Goal: Task Accomplishment & Management: Use online tool/utility

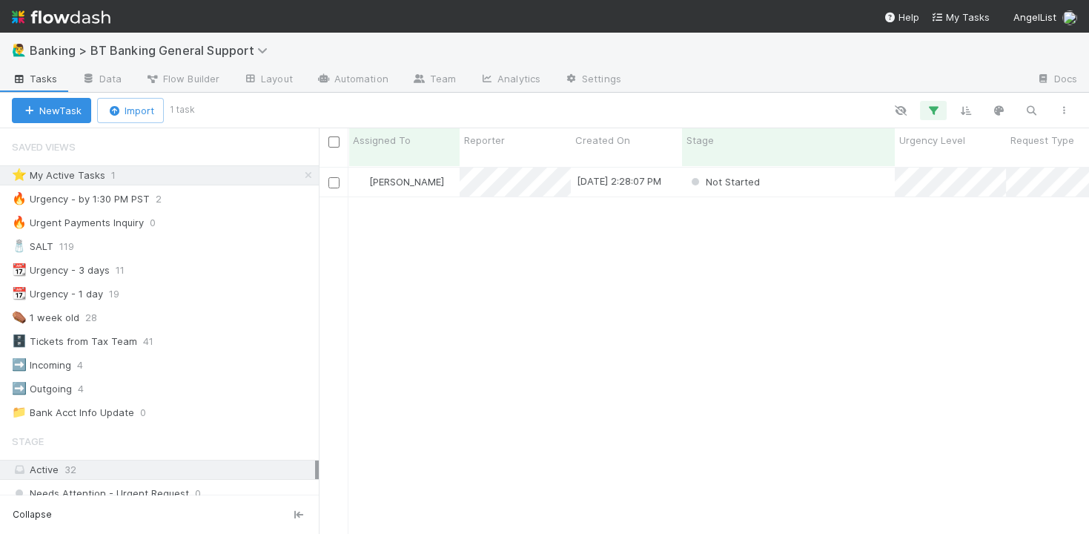
scroll to position [379, 769]
click at [814, 168] on div "Not Started" at bounding box center [788, 181] width 213 height 29
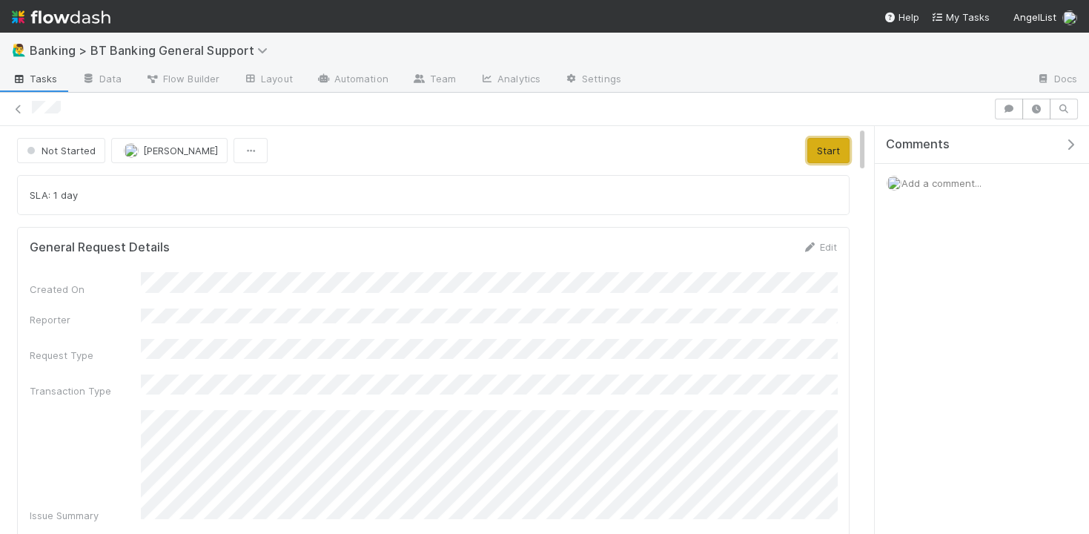
click at [809, 149] on button "Start" at bounding box center [828, 150] width 42 height 25
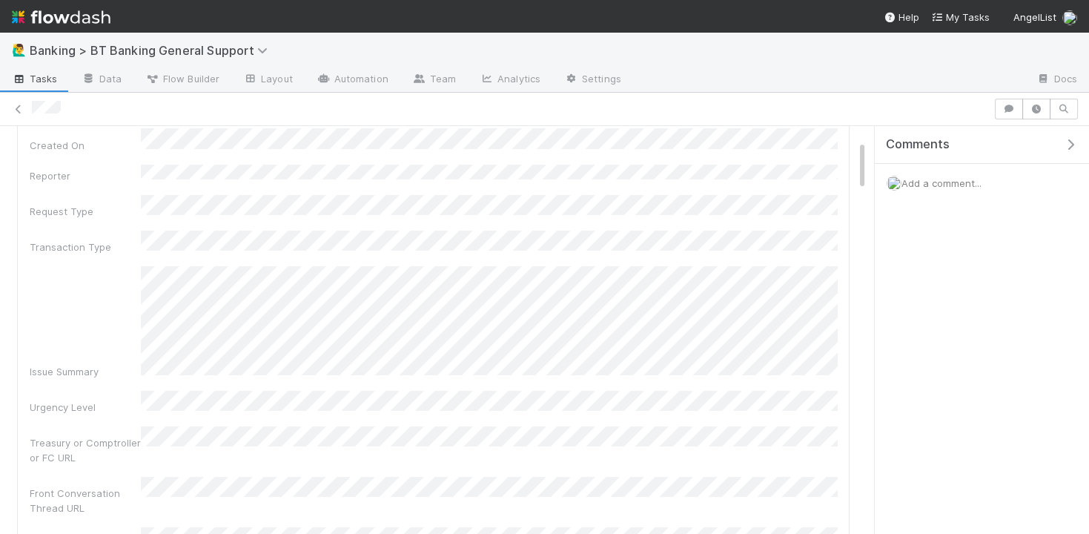
scroll to position [145, 0]
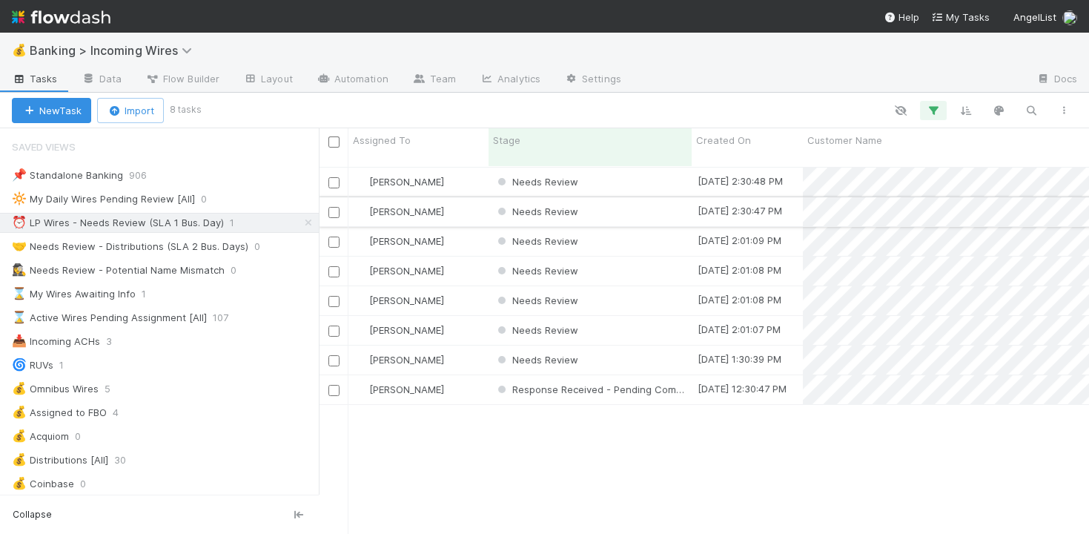
scroll to position [379, 769]
click at [465, 174] on div "[PERSON_NAME]" at bounding box center [418, 181] width 140 height 29
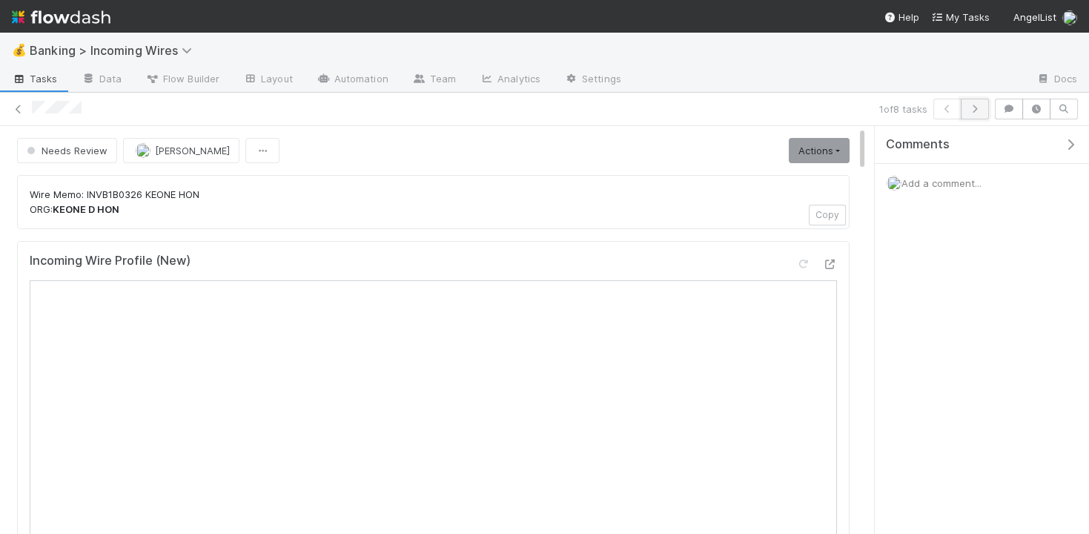
click at [984, 110] on button "button" at bounding box center [974, 109] width 28 height 21
click at [979, 110] on icon "button" at bounding box center [974, 108] width 15 height 9
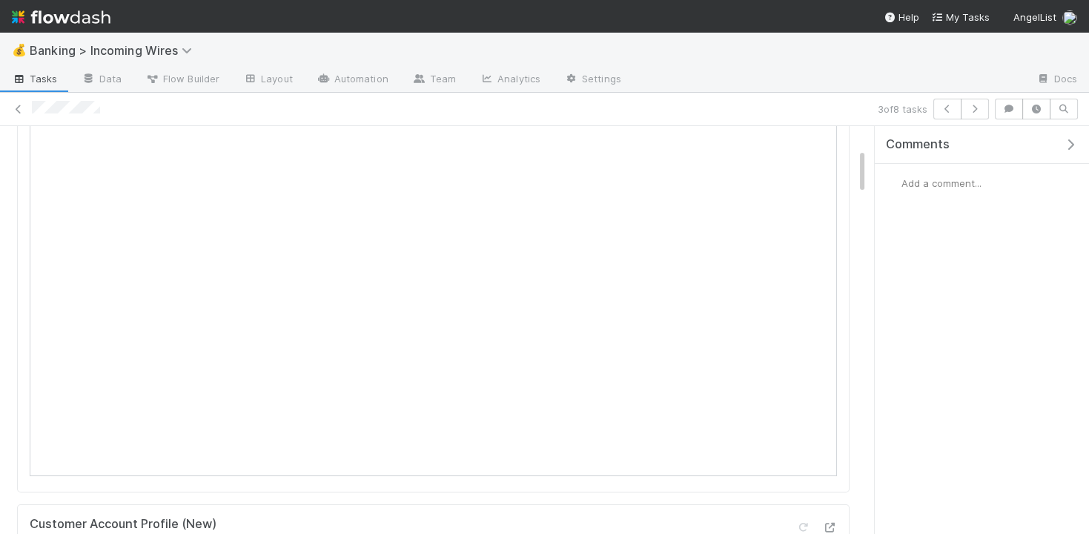
scroll to position [158, 0]
click at [992, 114] on div "3 of 8 tasks" at bounding box center [544, 109] width 1089 height 21
click at [974, 108] on icon "button" at bounding box center [974, 108] width 15 height 9
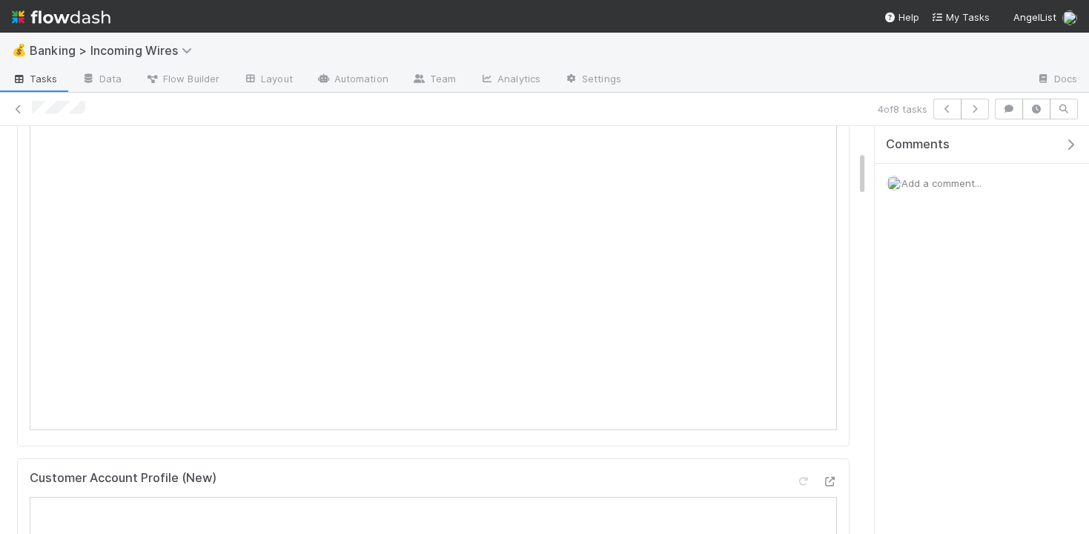
scroll to position [193, 0]
click at [980, 108] on icon "button" at bounding box center [974, 108] width 15 height 9
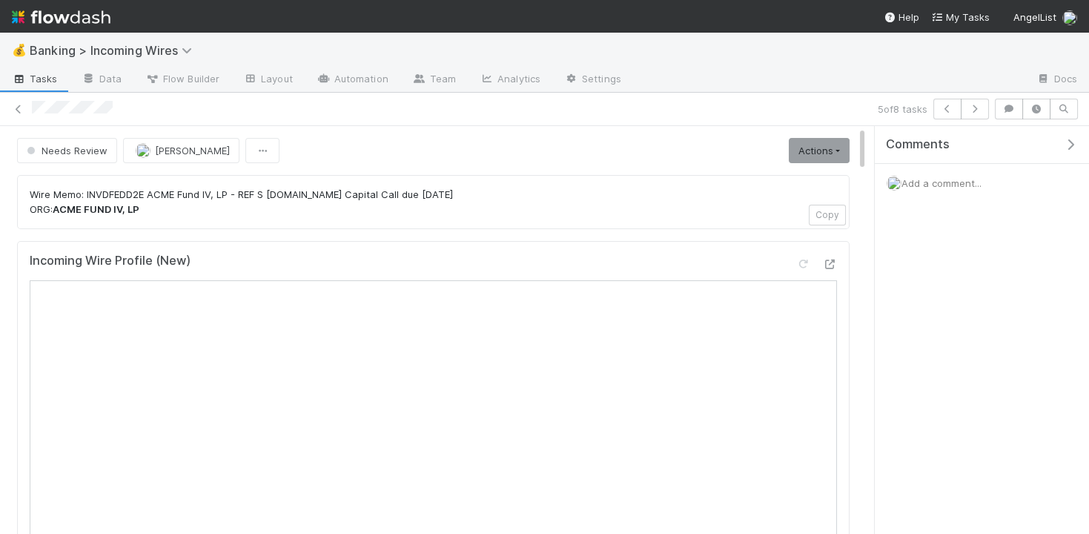
scroll to position [1, 0]
click at [979, 112] on icon "button" at bounding box center [974, 108] width 15 height 9
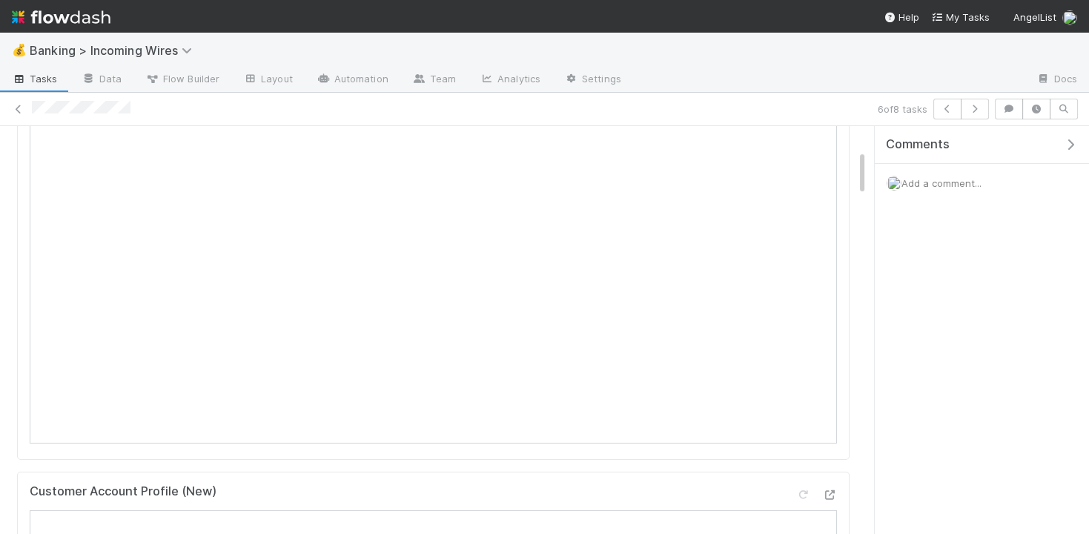
scroll to position [225, 0]
click at [977, 111] on icon "button" at bounding box center [974, 108] width 15 height 9
click at [975, 112] on icon "button" at bounding box center [974, 108] width 15 height 9
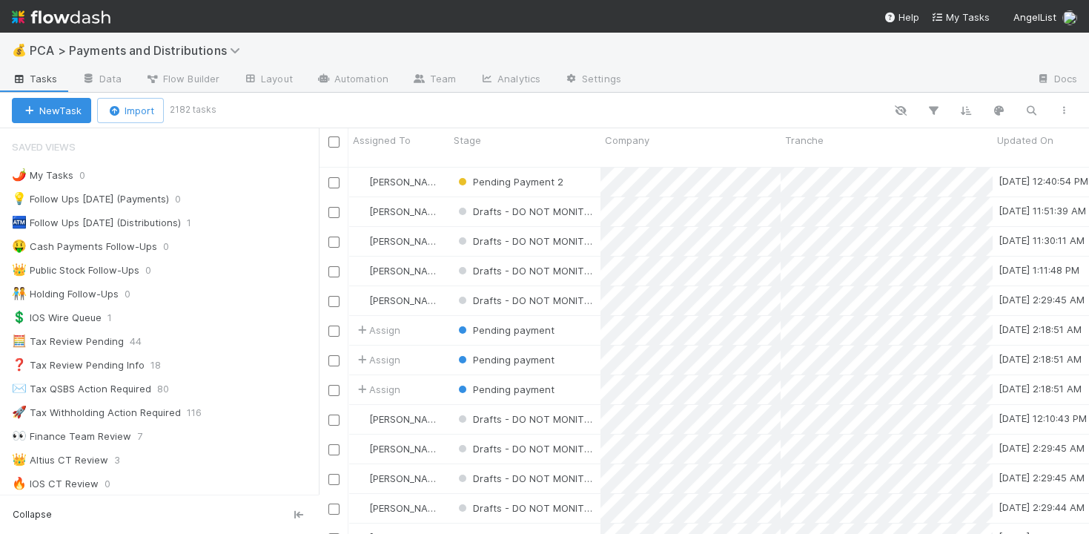
scroll to position [1, 1]
click at [236, 48] on icon at bounding box center [237, 50] width 15 height 12
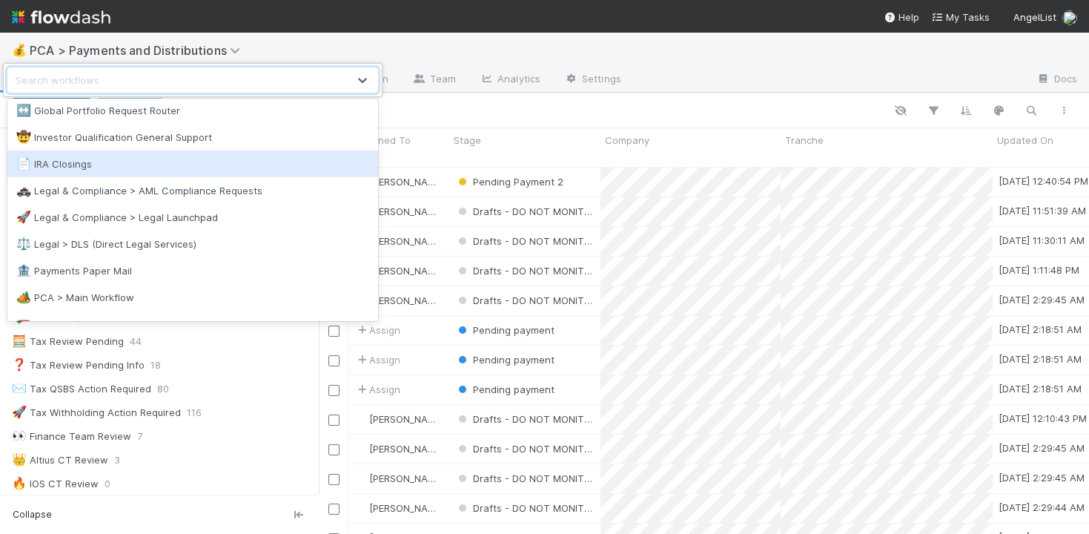
scroll to position [434, 0]
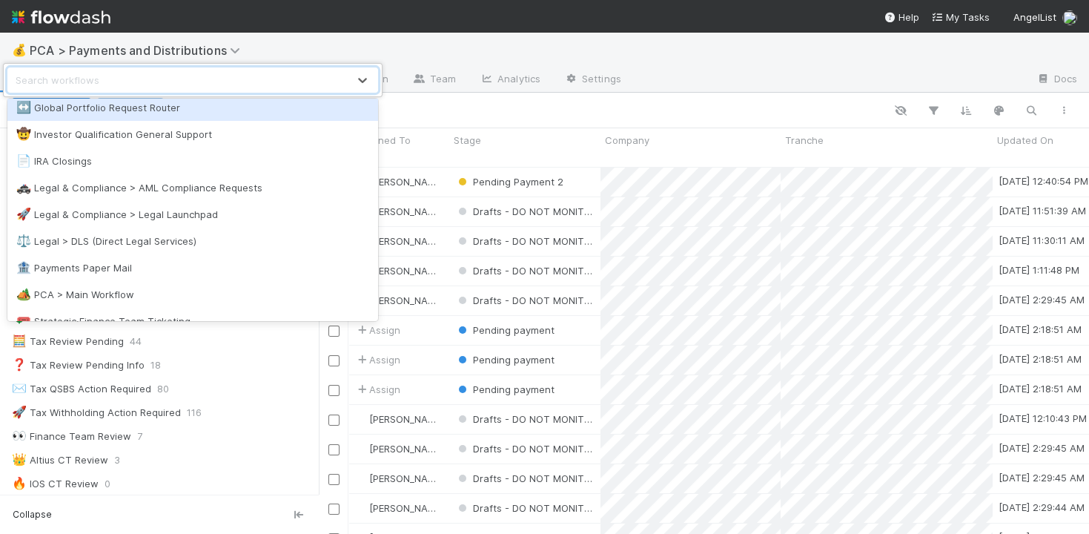
click at [227, 79] on div "Search workflows" at bounding box center [177, 80] width 339 height 24
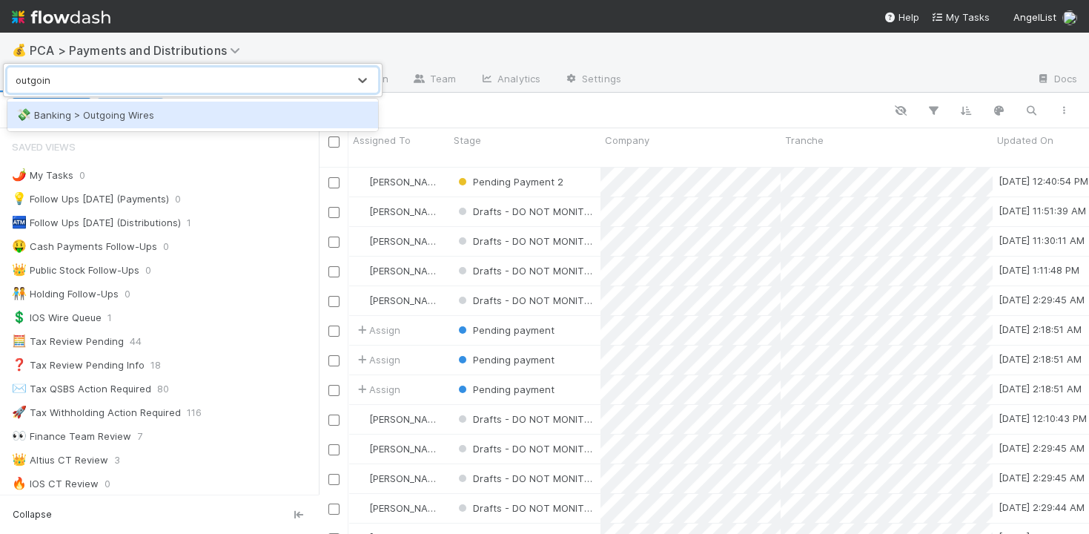
type input "outgoing"
click at [167, 107] on div "💸 Banking > Outgoing Wires" at bounding box center [192, 114] width 353 height 15
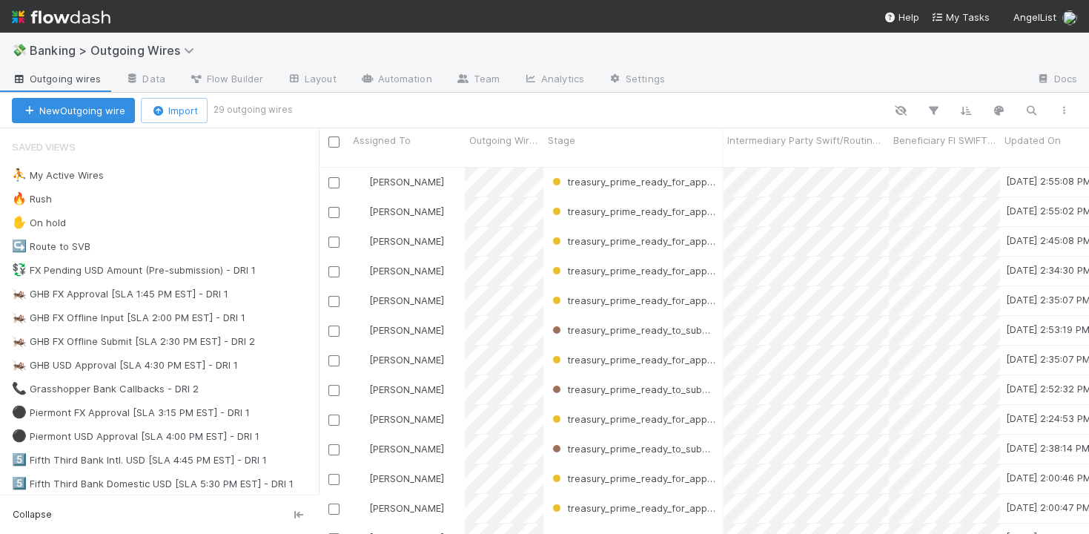
scroll to position [379, 769]
click at [1030, 110] on icon "button" at bounding box center [1030, 110] width 15 height 13
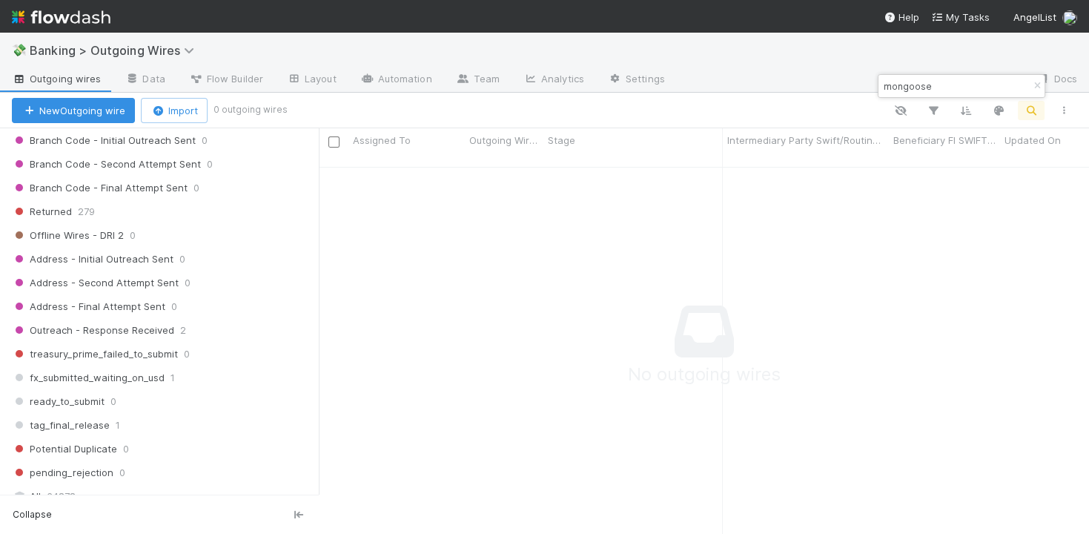
scroll to position [1387, 0]
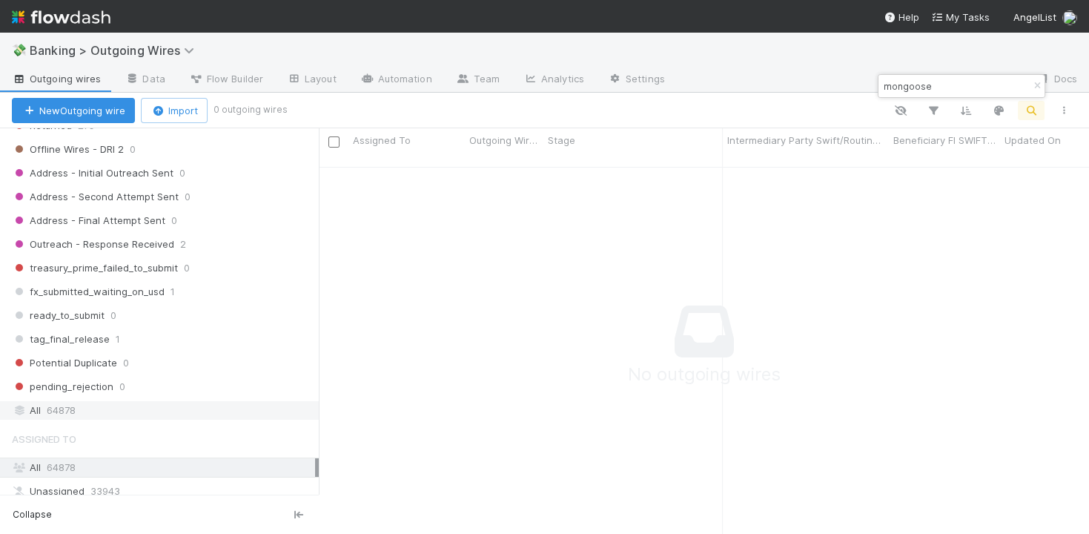
click at [191, 401] on div "All 64878" at bounding box center [163, 410] width 303 height 19
click at [925, 87] on input "mongoose" at bounding box center [954, 86] width 148 height 18
click at [925, 86] on input "mongoose" at bounding box center [954, 86] width 148 height 18
paste input "New Founding Corporation"
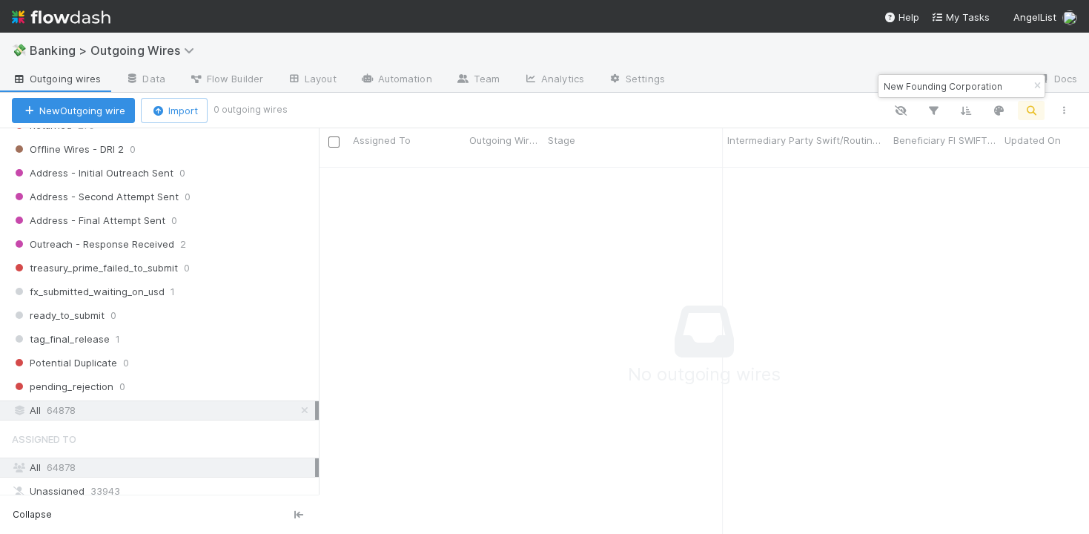
type input "New Founding Corporation"
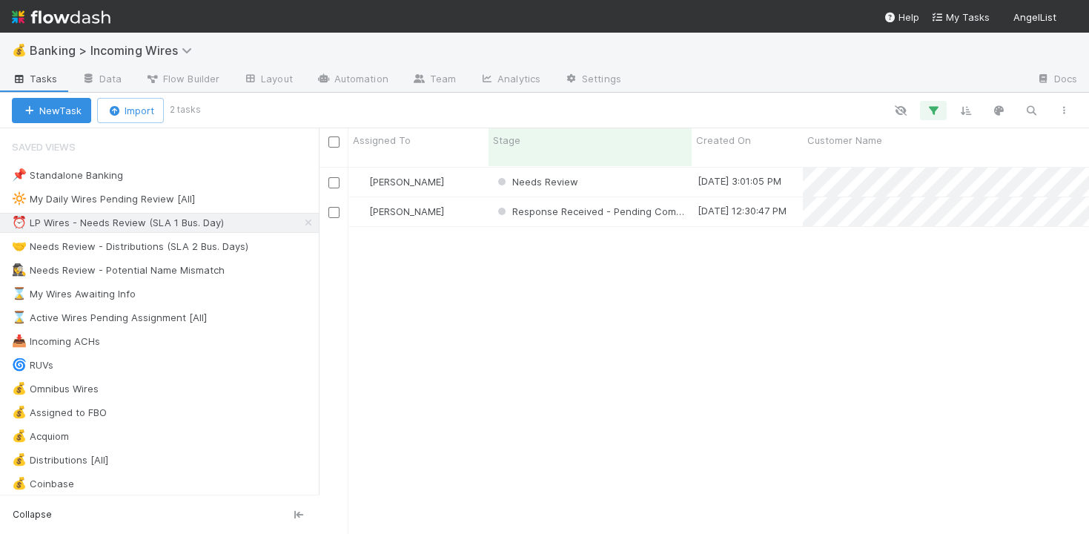
scroll to position [379, 769]
click at [431, 176] on span "[PERSON_NAME]" at bounding box center [406, 182] width 75 height 12
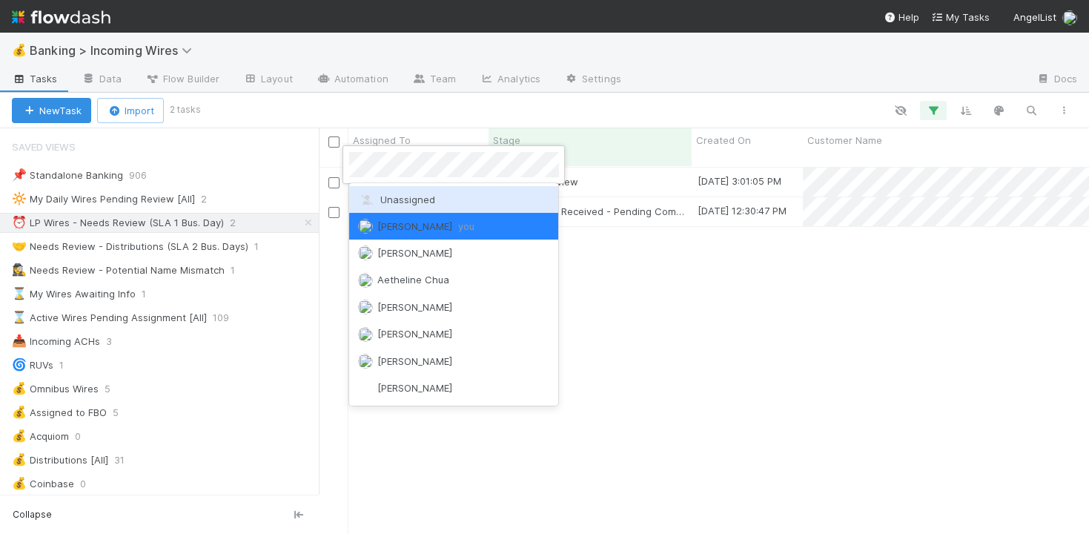
click at [655, 173] on div at bounding box center [544, 267] width 1089 height 534
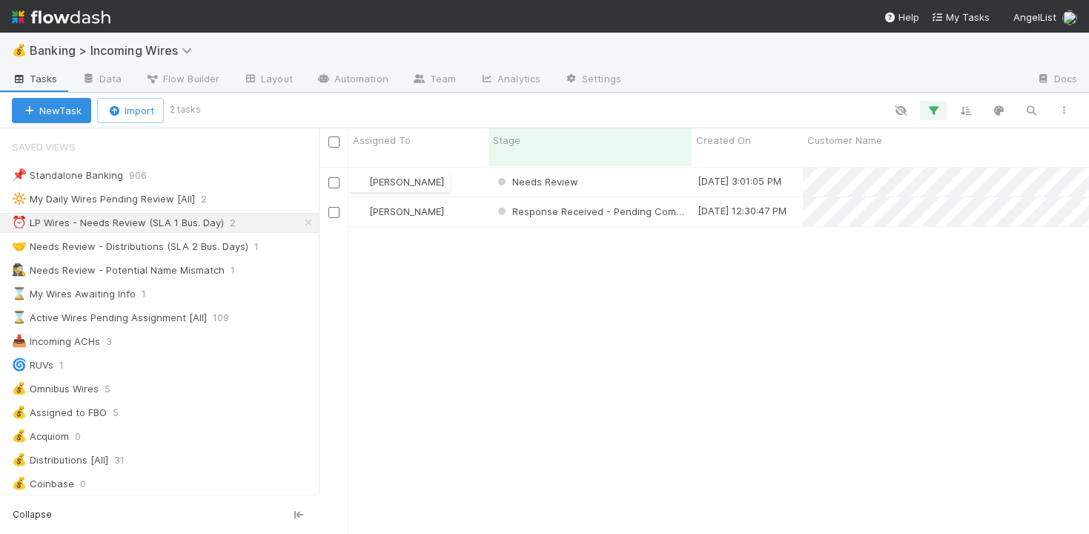
click at [655, 173] on div "Needs Review" at bounding box center [589, 181] width 203 height 29
click at [608, 170] on div "Needs Review" at bounding box center [589, 181] width 203 height 29
click at [476, 167] on div "[PERSON_NAME]" at bounding box center [418, 181] width 140 height 29
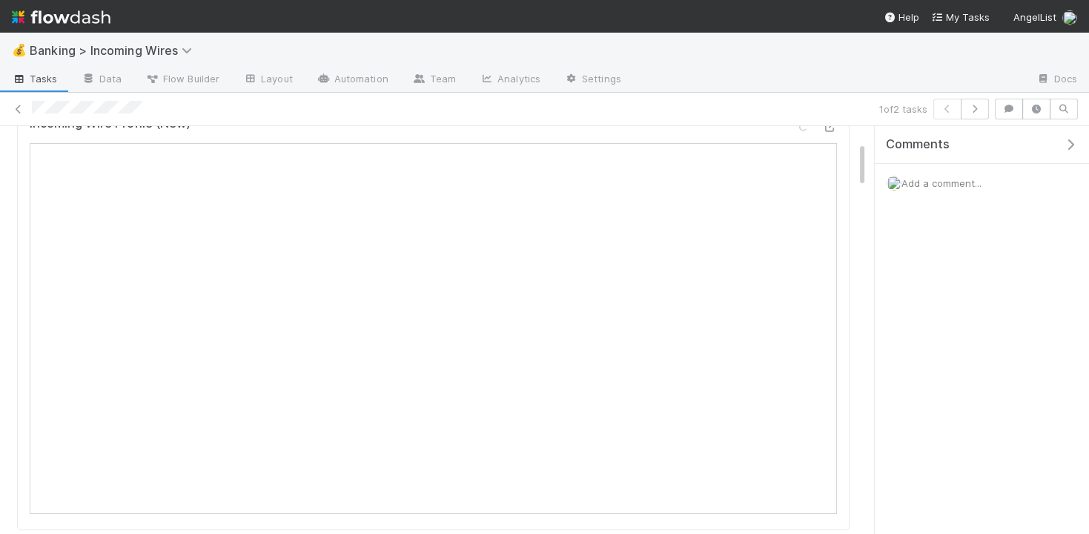
scroll to position [198, 0]
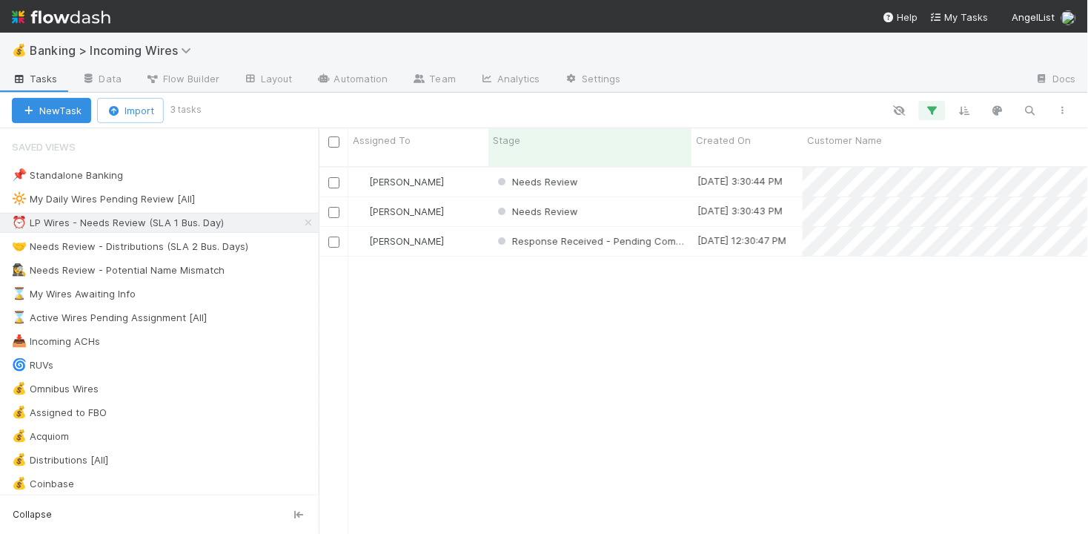
scroll to position [1, 1]
click at [637, 167] on div "Needs Review" at bounding box center [589, 181] width 203 height 29
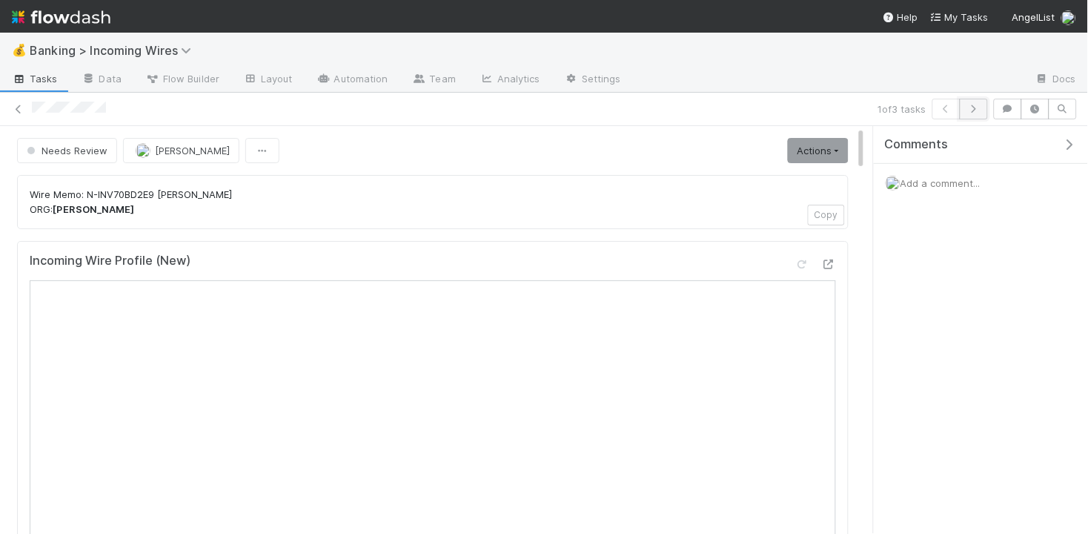
click at [973, 109] on icon "button" at bounding box center [973, 108] width 15 height 9
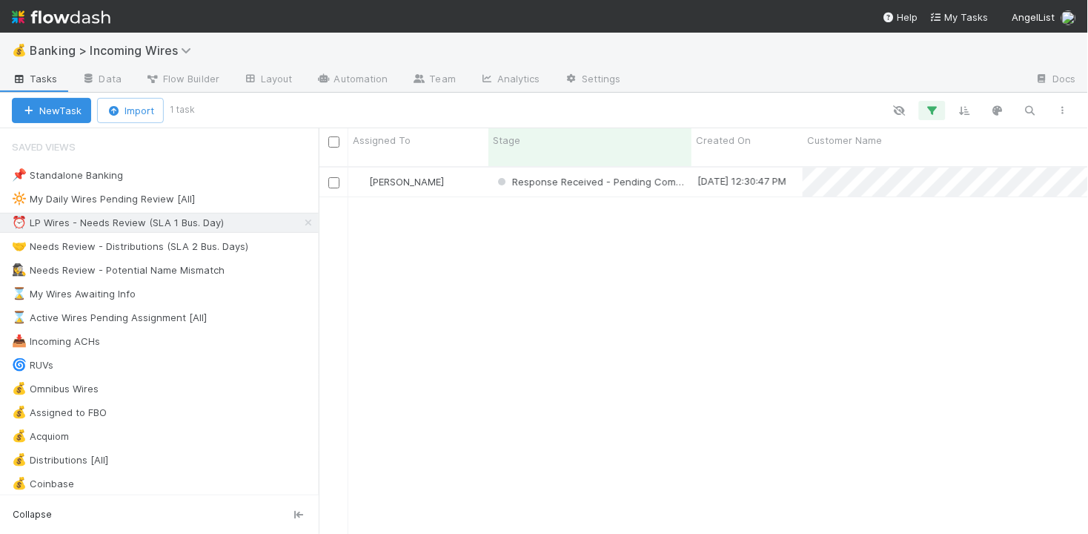
scroll to position [379, 769]
click at [686, 172] on span "Response Received - Pending Compliance Review" at bounding box center [589, 181] width 197 height 19
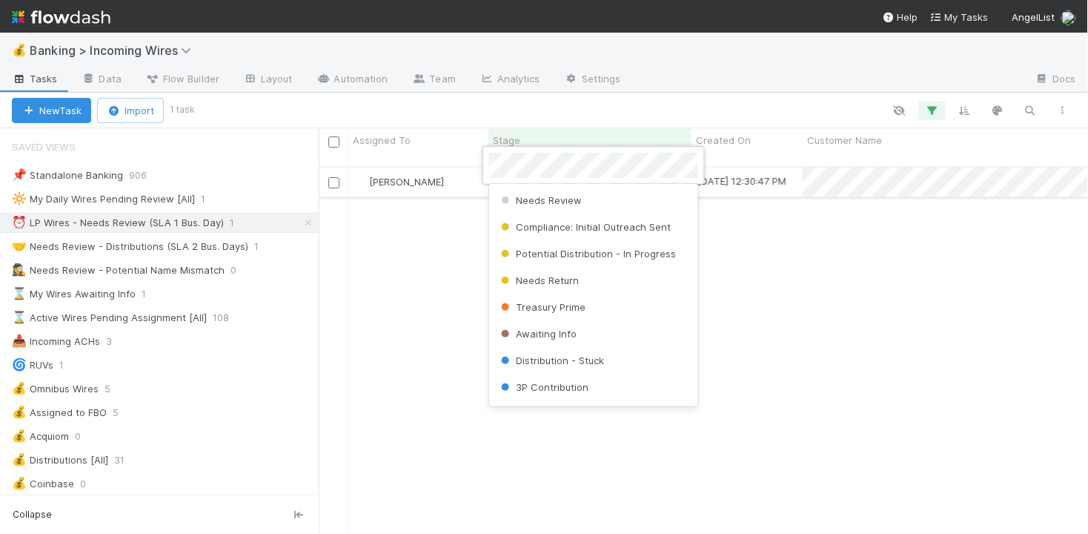
scroll to position [262, 0]
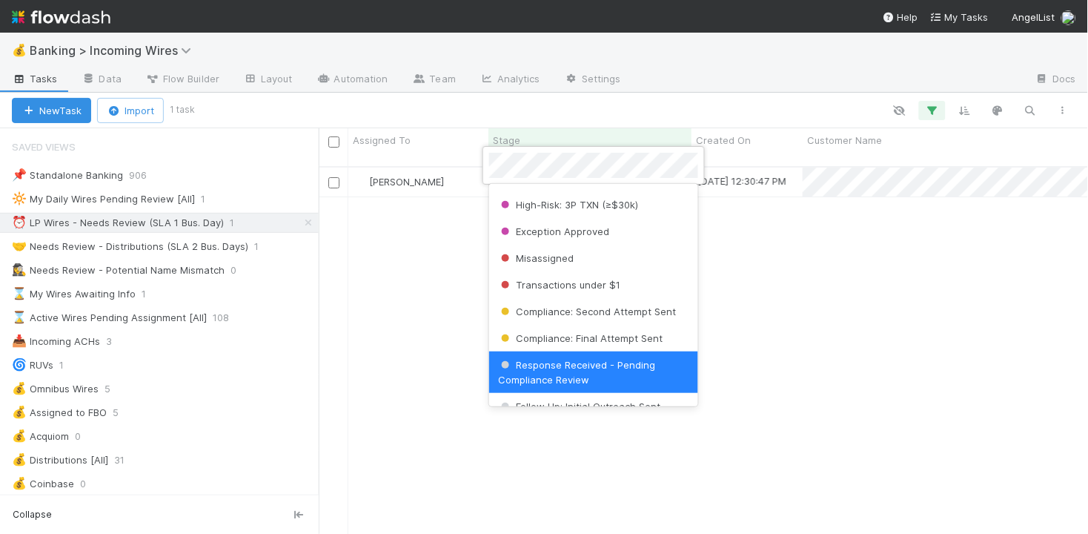
drag, startPoint x: 763, startPoint y: 199, endPoint x: 802, endPoint y: 189, distance: 39.9
click at [764, 199] on div at bounding box center [544, 267] width 1088 height 534
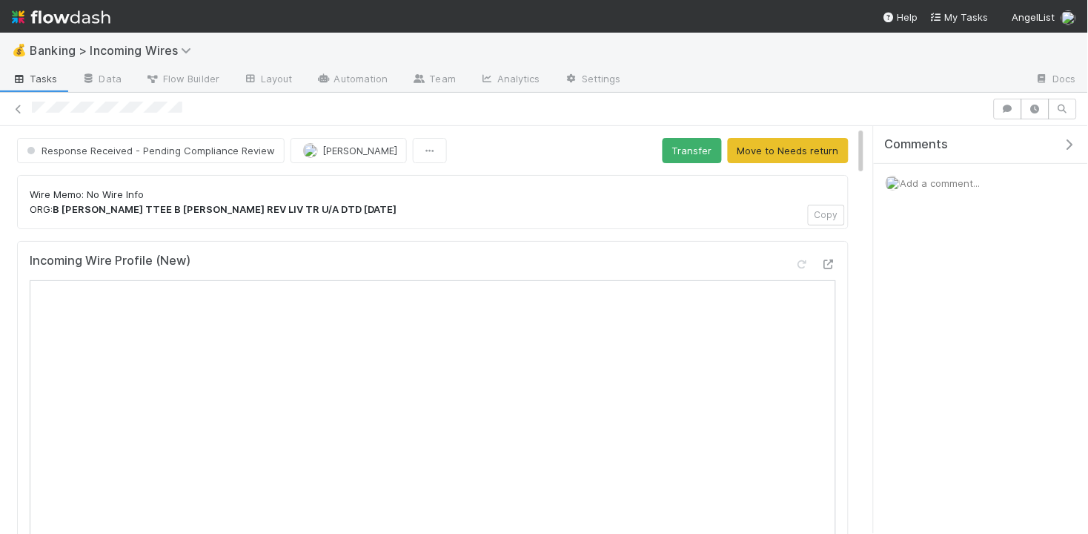
click at [929, 183] on span "Add a comment..." at bounding box center [940, 183] width 80 height 12
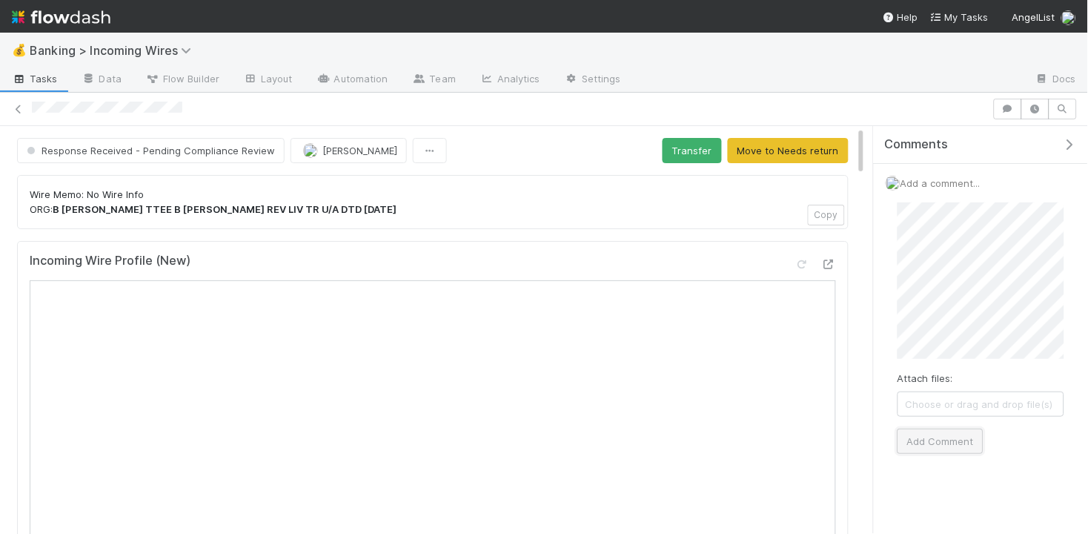
click at [932, 446] on button "Add Comment" at bounding box center [940, 440] width 86 height 25
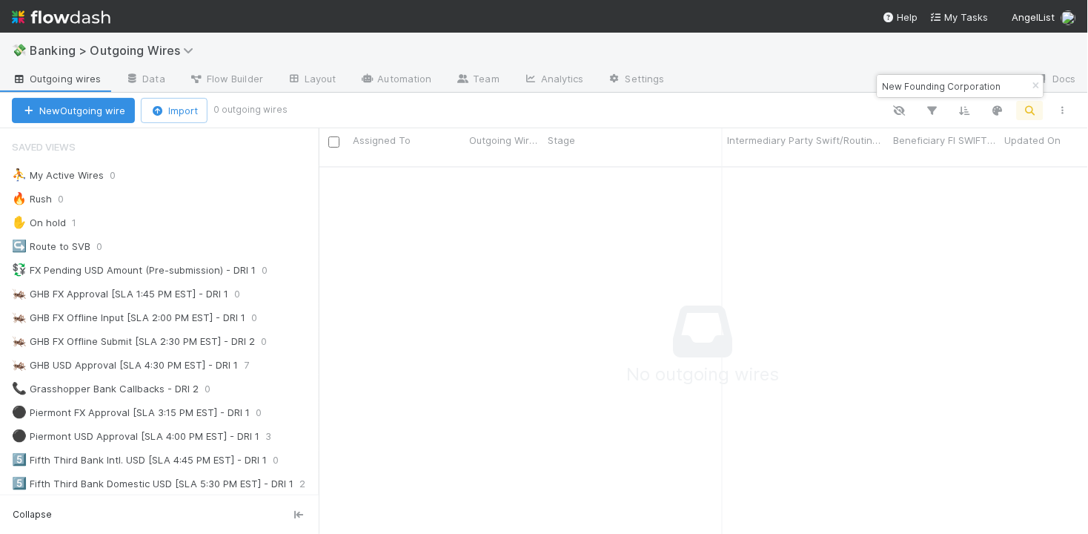
scroll to position [1387, 0]
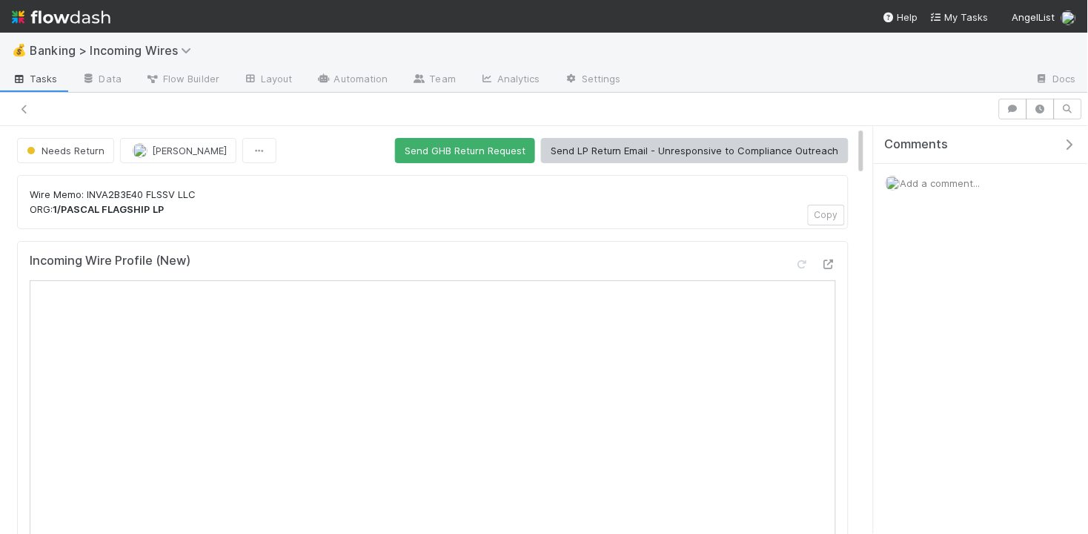
scroll to position [1, 0]
click at [799, 259] on icon at bounding box center [801, 264] width 15 height 10
click at [932, 186] on span "Add a comment..." at bounding box center [940, 183] width 80 height 12
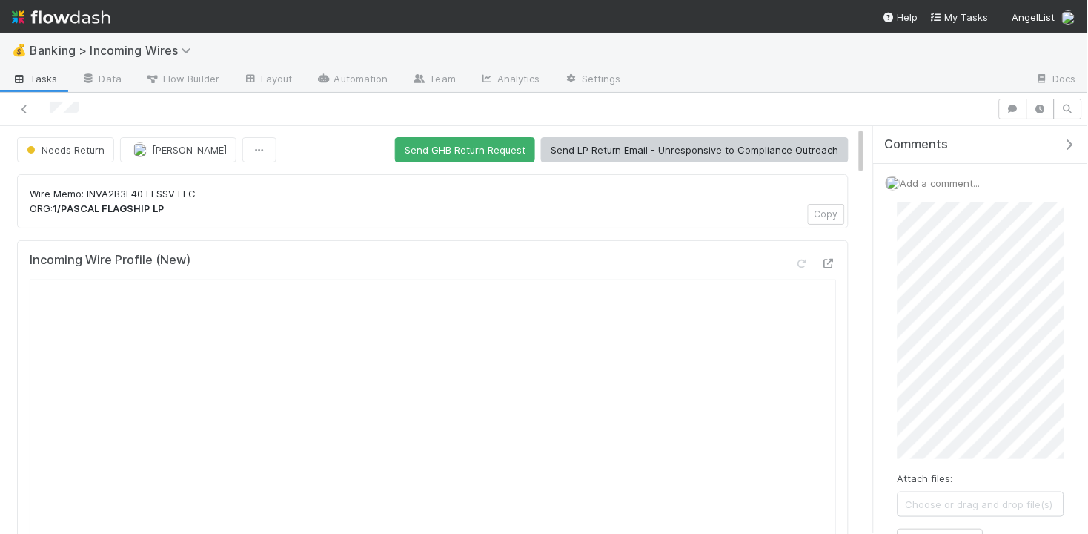
click at [893, 358] on div "Attach files: Choose or drag and drop file(s) Add Comment" at bounding box center [981, 377] width 190 height 375
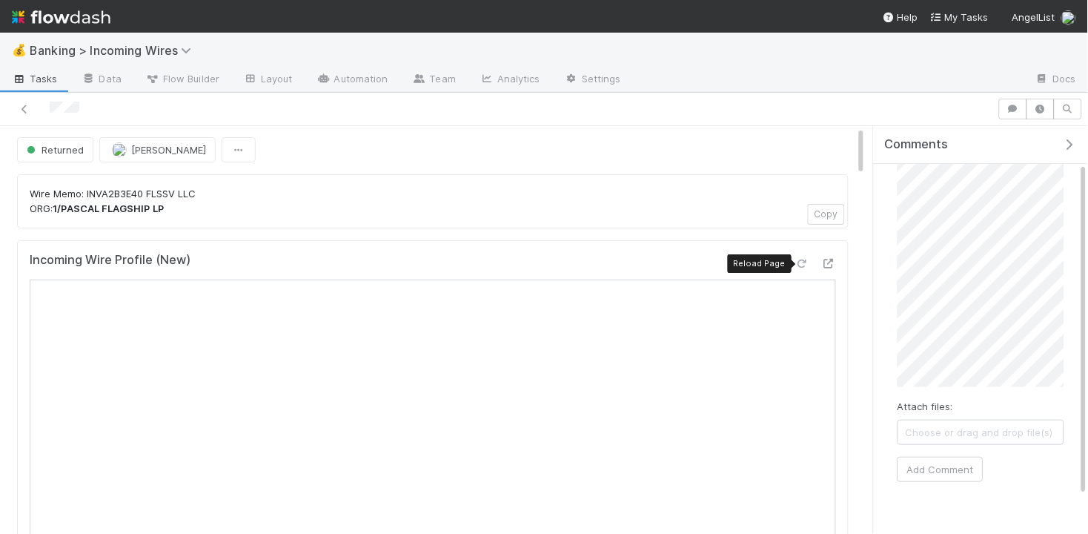
click at [802, 264] on icon at bounding box center [801, 264] width 15 height 10
click at [801, 260] on icon at bounding box center [801, 264] width 15 height 10
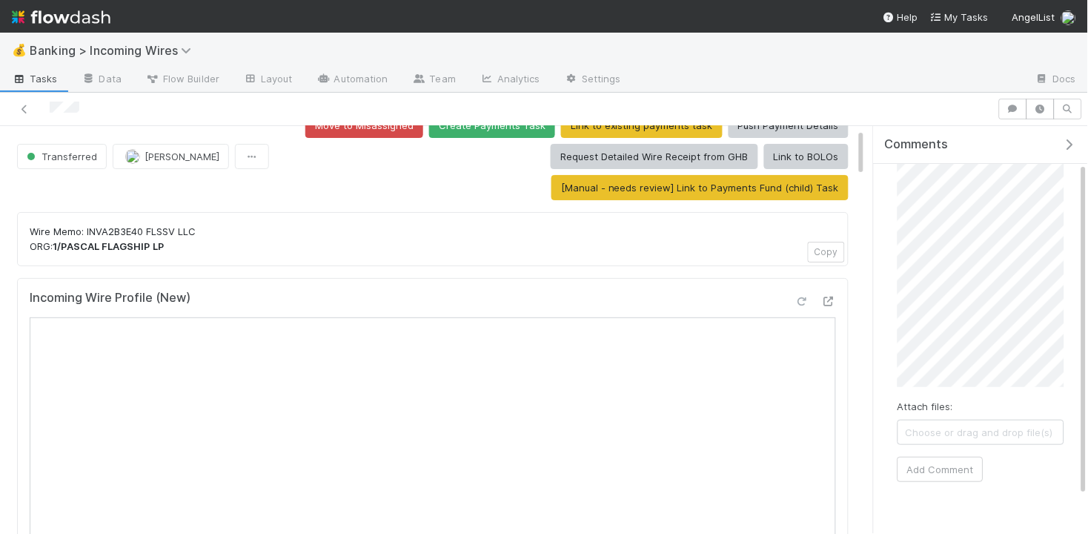
scroll to position [16, 0]
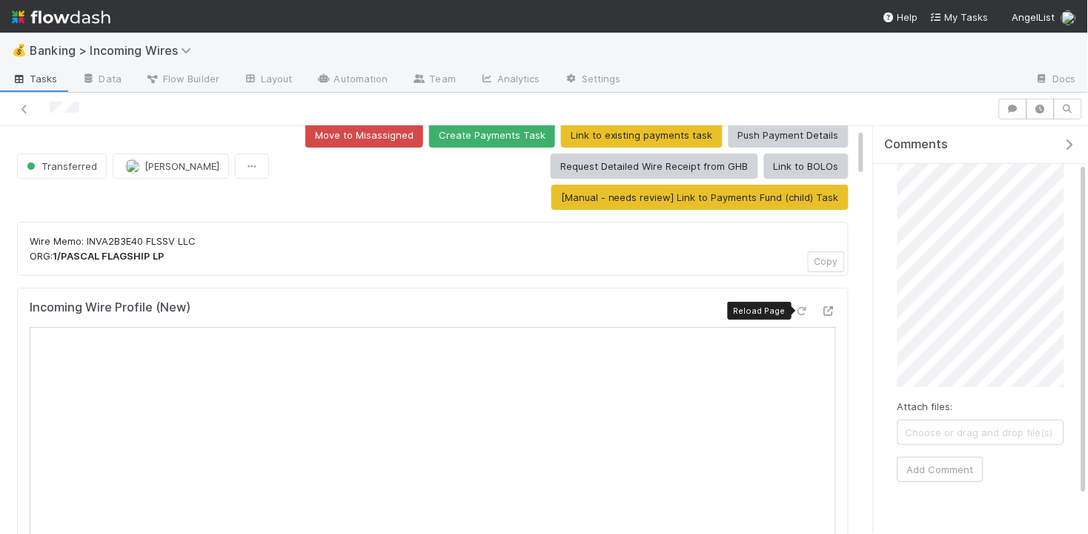
click at [805, 313] on icon at bounding box center [801, 311] width 15 height 10
click at [805, 307] on icon at bounding box center [801, 311] width 15 height 10
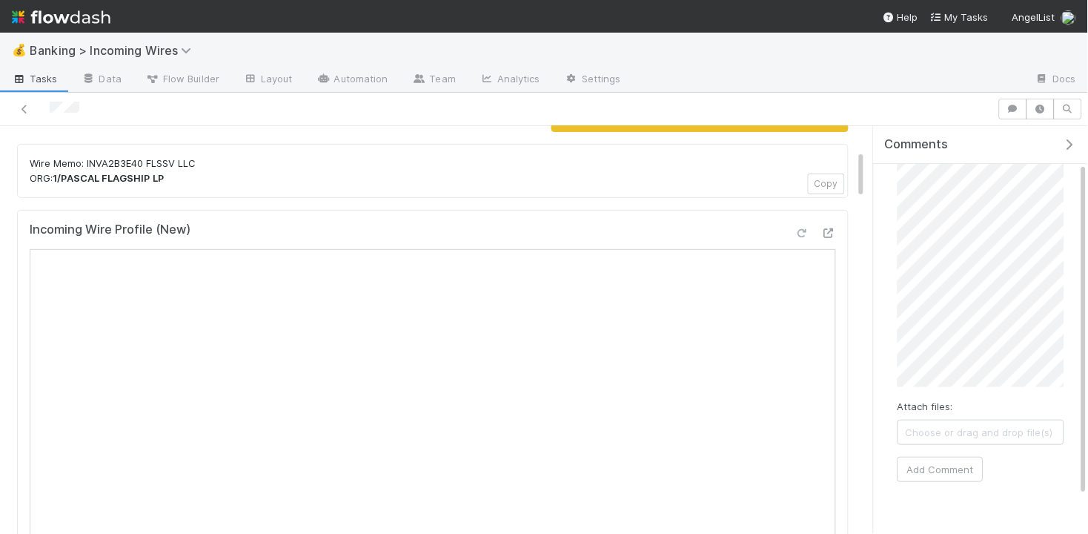
scroll to position [0, 0]
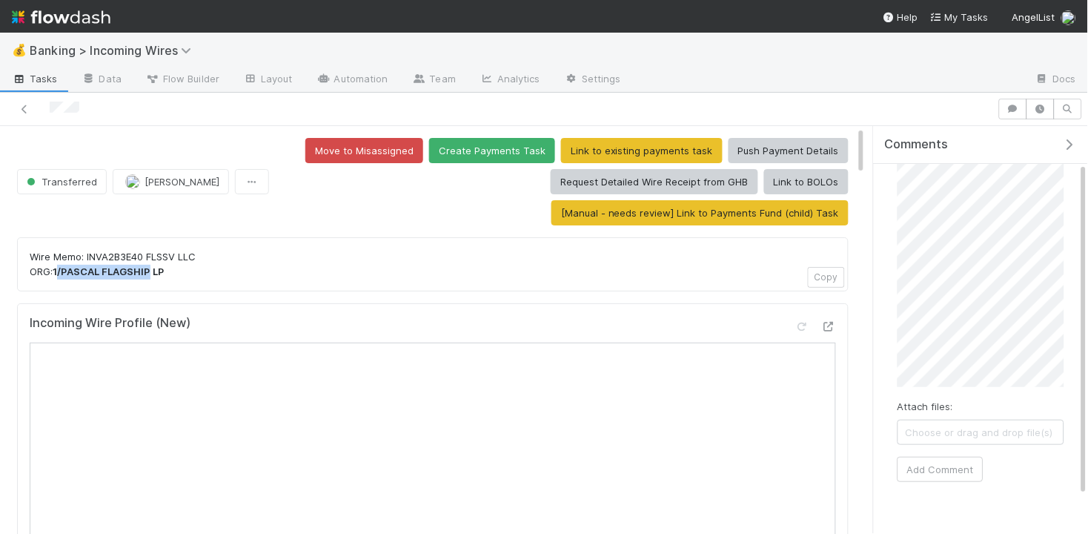
drag, startPoint x: 153, startPoint y: 272, endPoint x: 62, endPoint y: 275, distance: 91.2
click at [62, 275] on strong "1/PASCAL FLAGSHIP LP" at bounding box center [109, 271] width 112 height 12
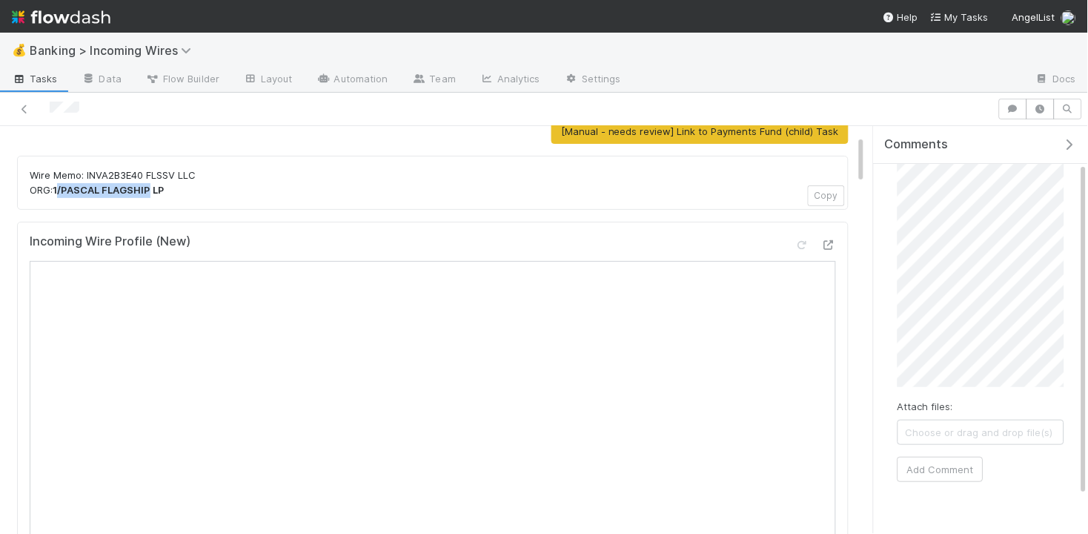
scroll to position [70, 0]
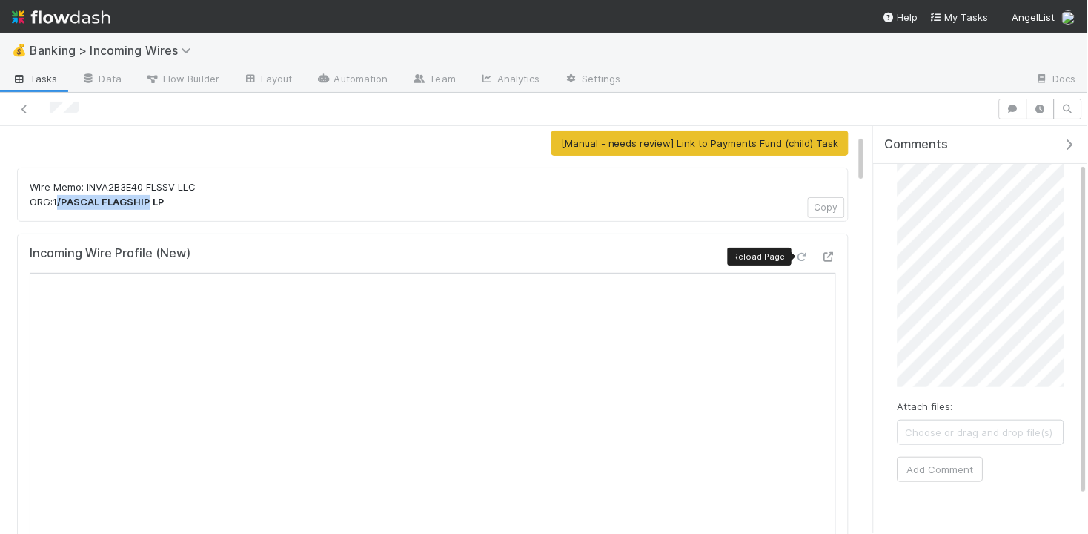
click at [809, 259] on icon at bounding box center [801, 257] width 15 height 10
click at [794, 253] on icon at bounding box center [801, 257] width 15 height 10
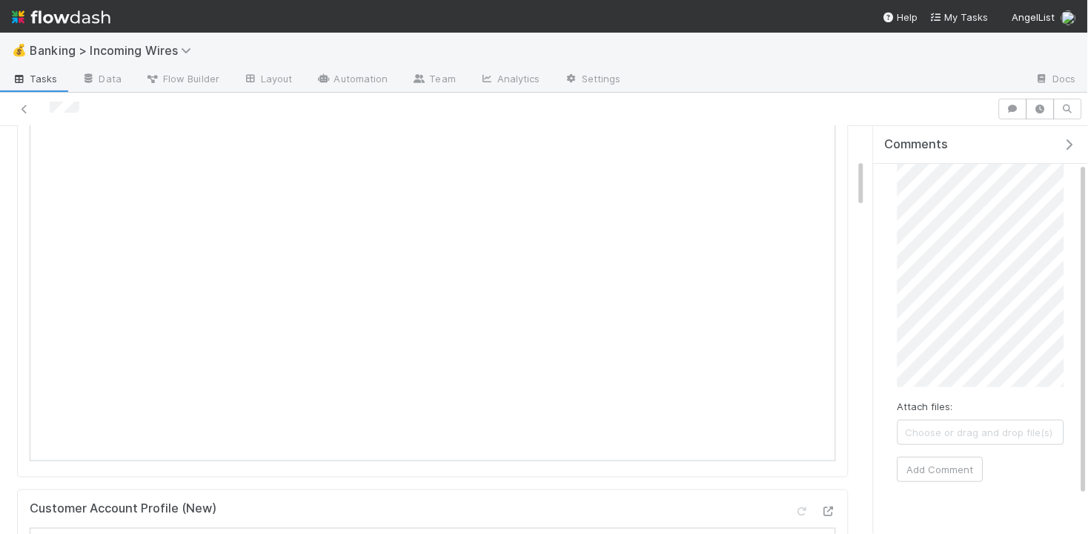
scroll to position [269, 0]
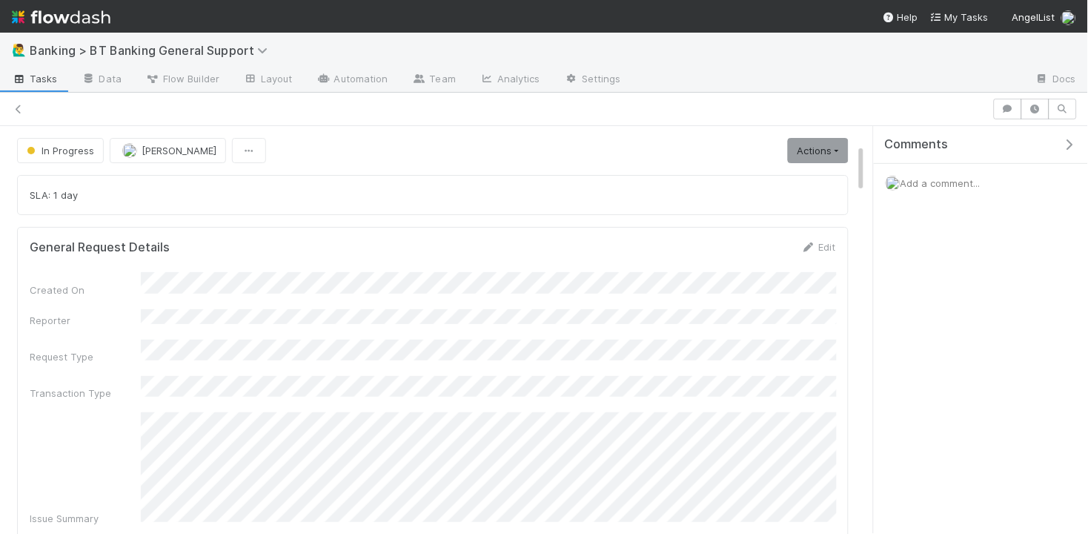
scroll to position [145, 0]
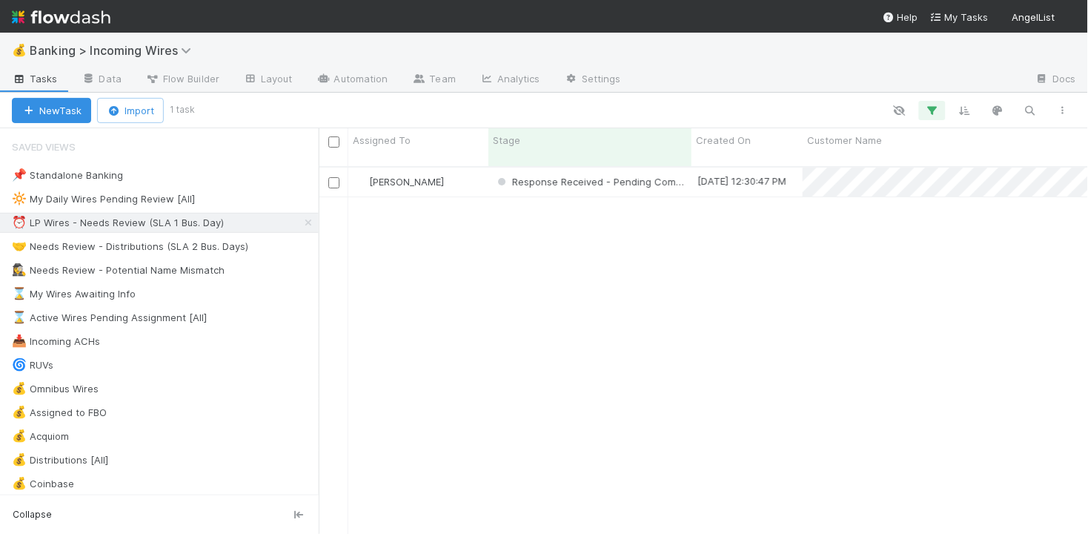
scroll to position [379, 769]
click at [107, 242] on div "🤝 Needs Review - Distributions (SLA 2 Bus. Days)" at bounding box center [130, 246] width 236 height 19
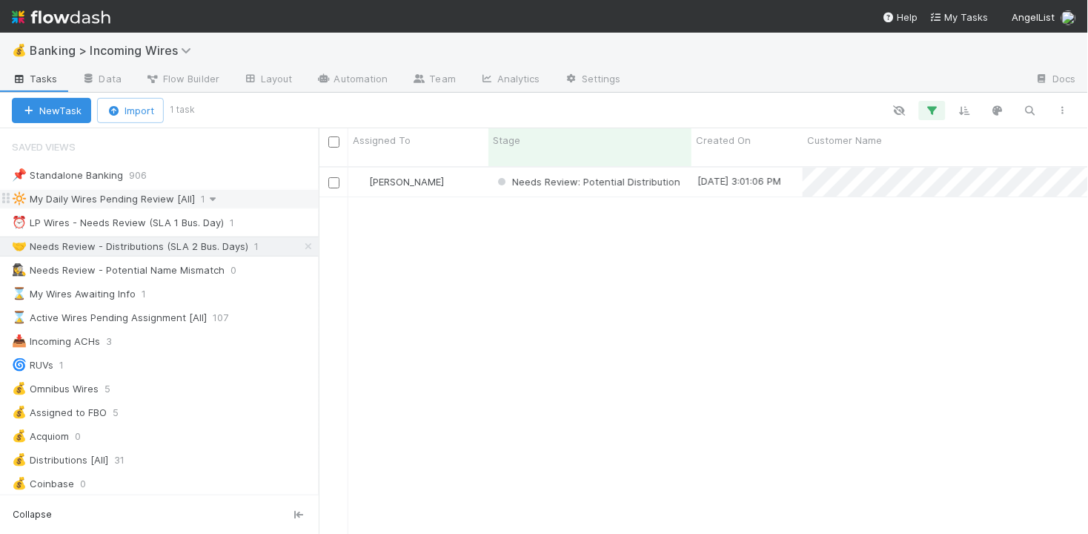
scroll to position [379, 769]
click at [177, 230] on div "⏰ LP Wires - Needs Review (SLA 1 Bus. Day)" at bounding box center [118, 222] width 212 height 19
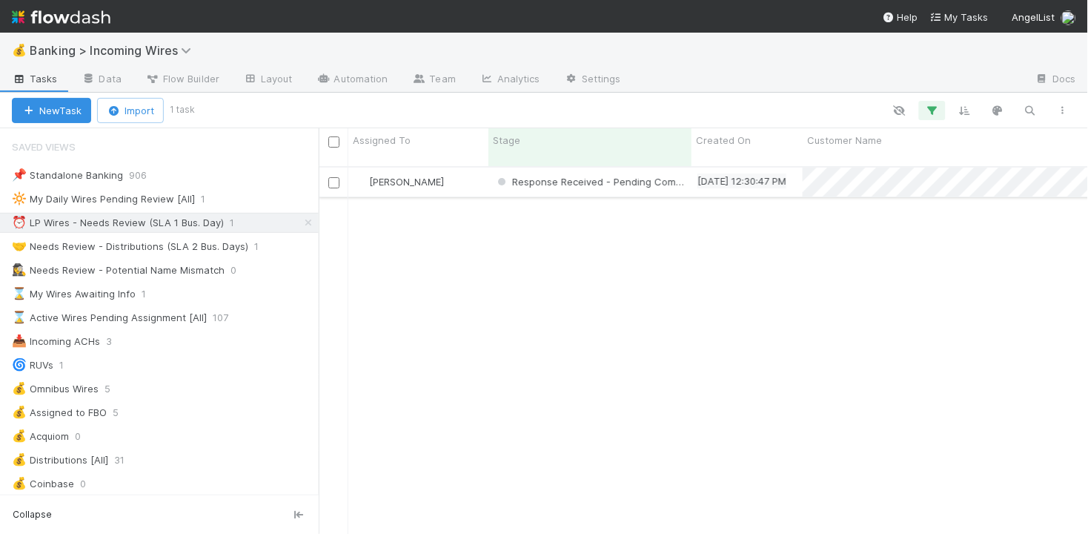
scroll to position [379, 769]
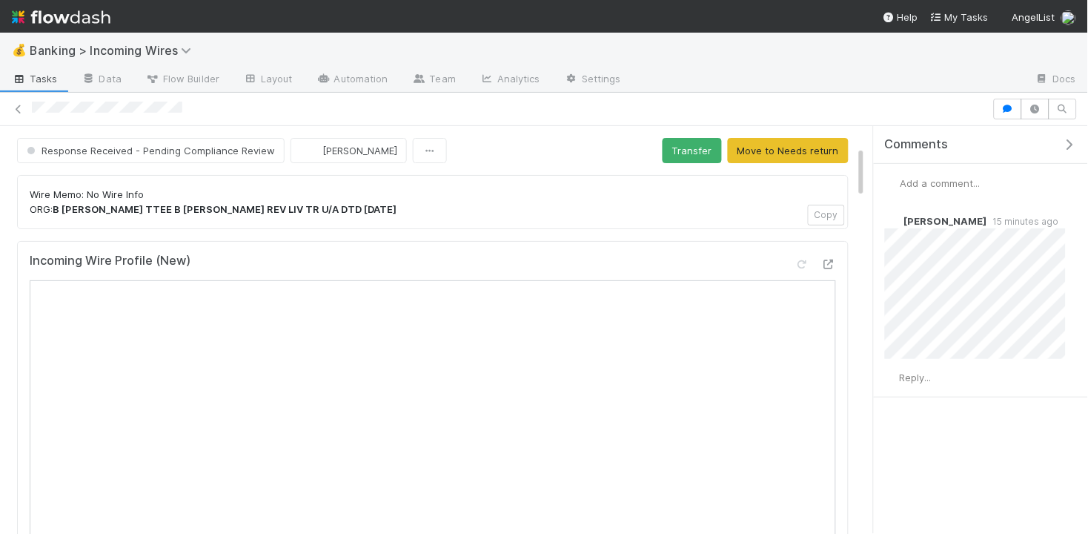
scroll to position [154, 0]
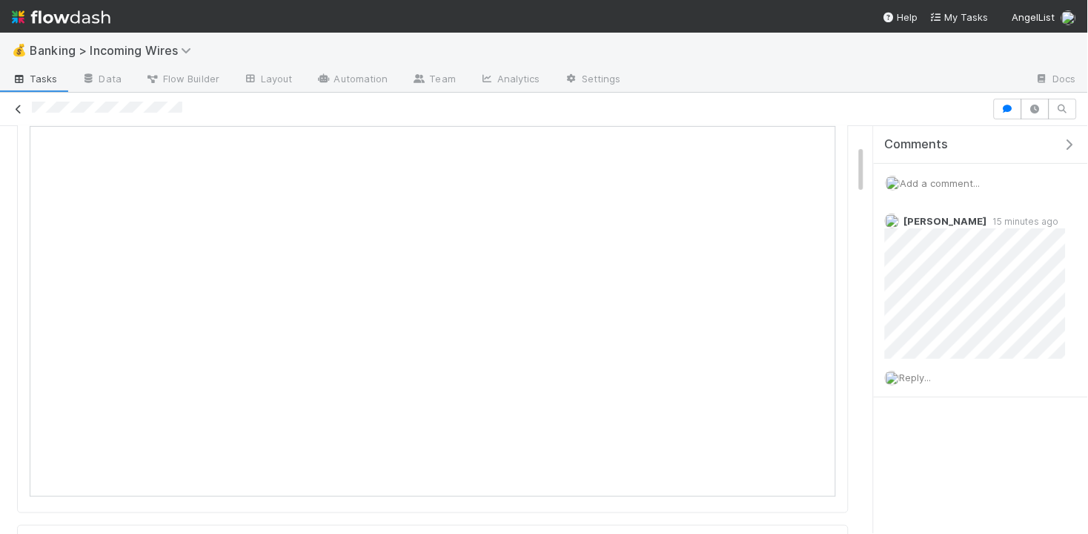
click at [19, 110] on icon at bounding box center [18, 109] width 15 height 10
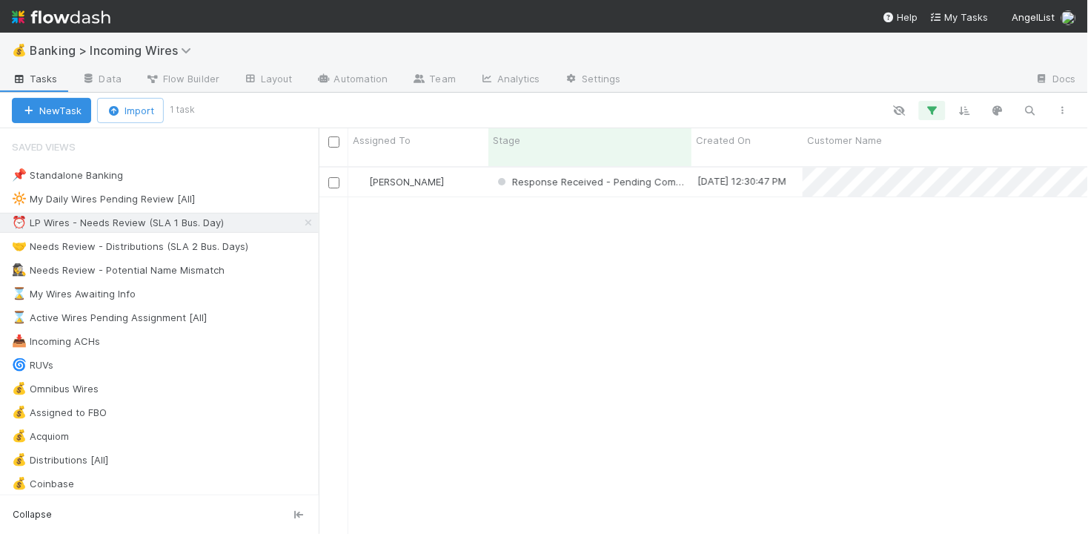
scroll to position [379, 769]
click at [473, 167] on div "[PERSON_NAME]" at bounding box center [418, 181] width 140 height 29
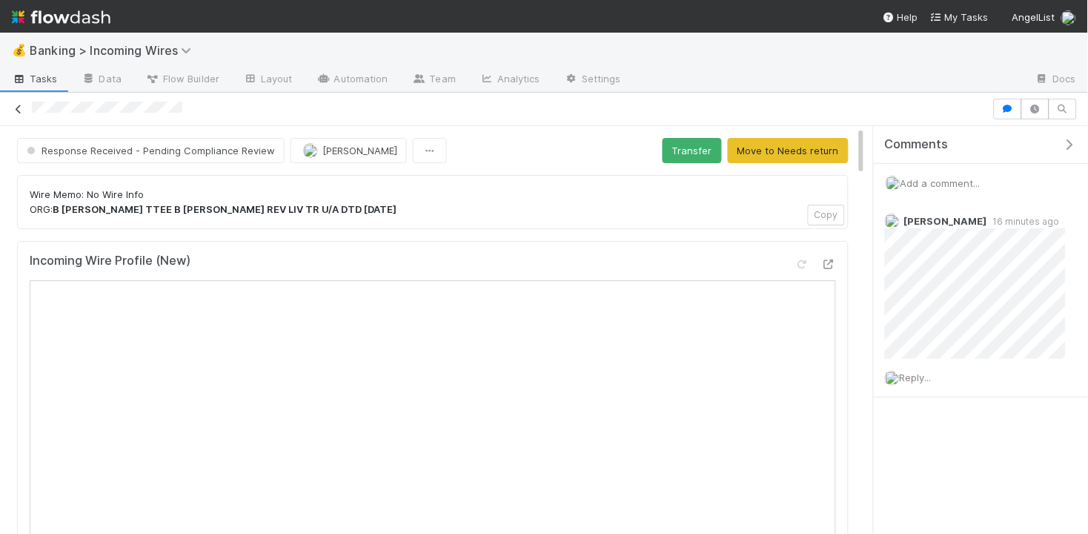
click at [21, 104] on icon at bounding box center [18, 109] width 15 height 10
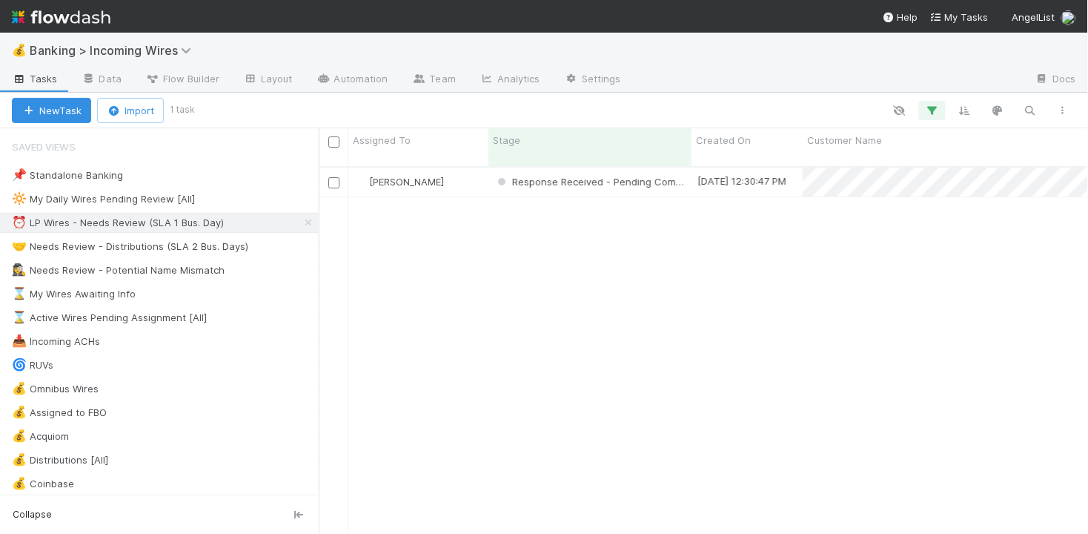
scroll to position [379, 769]
click at [456, 172] on div "[PERSON_NAME]" at bounding box center [418, 181] width 140 height 29
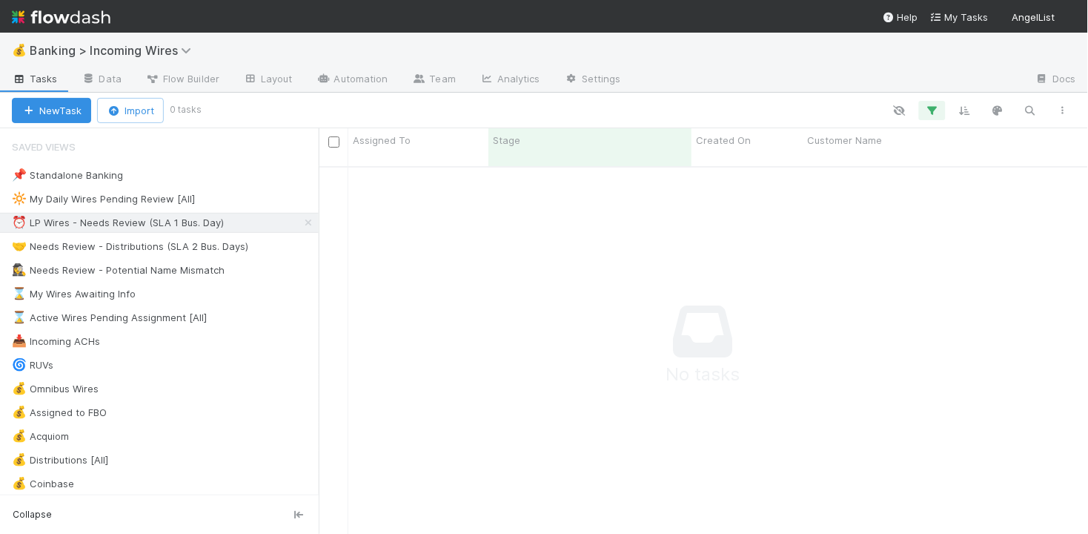
scroll to position [379, 769]
